Goal: Check status: Check status

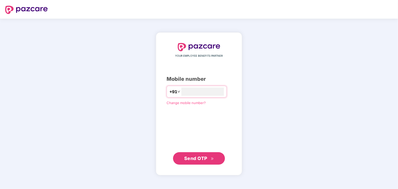
type input "**********"
click at [196, 157] on span "Send OTP" at bounding box center [195, 158] width 23 height 5
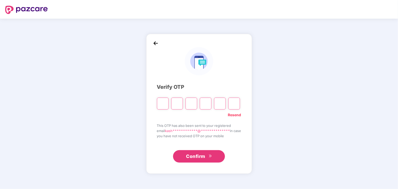
type input "*"
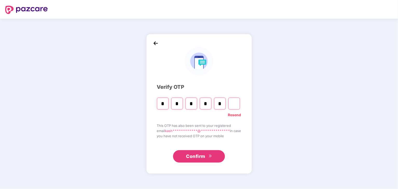
type input "*"
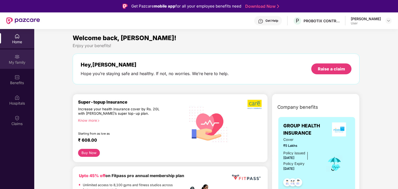
click at [18, 60] on div "My family" at bounding box center [17, 62] width 34 height 5
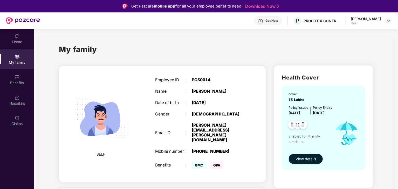
click at [310, 158] on span "View details" at bounding box center [305, 159] width 20 height 6
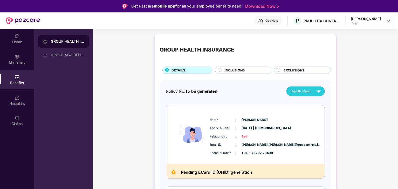
click at [231, 172] on h2 "Pending ECard ID (UHID) generation" at bounding box center [216, 172] width 71 height 7
click at [241, 71] on span "INCLUSIONS" at bounding box center [234, 70] width 20 height 5
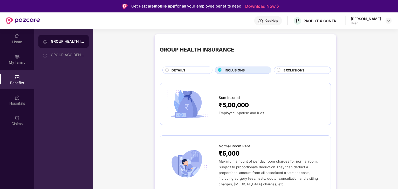
drag, startPoint x: 396, startPoint y: 45, endPoint x: 398, endPoint y: 55, distance: 10.0
click at [397, 55] on html "Get Pazcare mobile app for all your employee benefits need Download Now Get Hel…" at bounding box center [199, 94] width 398 height 189
click at [237, 108] on span "₹5,00,000" at bounding box center [234, 106] width 30 height 10
click at [199, 100] on img at bounding box center [187, 103] width 45 height 31
click at [232, 107] on span "₹5,00,000" at bounding box center [234, 106] width 30 height 10
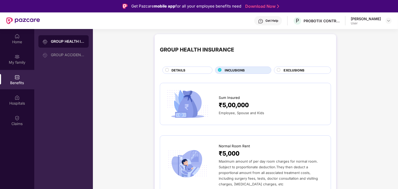
click at [289, 72] on span "EXCLUSIONS" at bounding box center [293, 70] width 21 height 5
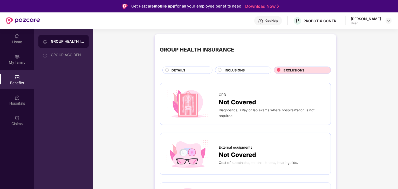
click at [246, 71] on div "INCLUSIONS" at bounding box center [245, 71] width 46 height 6
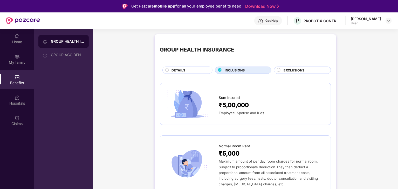
click at [257, 93] on div "Sum Insured" at bounding box center [272, 97] width 107 height 8
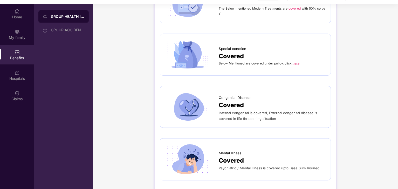
scroll to position [1138, 0]
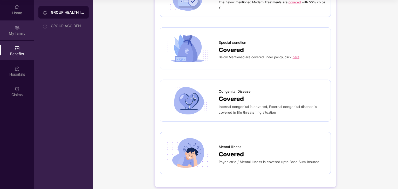
click at [18, 30] on div "My family" at bounding box center [17, 29] width 34 height 19
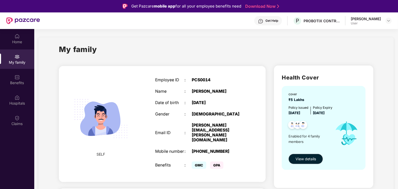
click at [247, 100] on div "Employee ID : PCS0014 Name : [PERSON_NAME] Date of birth : [DEMOGRAPHIC_DATA] G…" at bounding box center [199, 124] width 98 height 106
